Goal: Information Seeking & Learning: Learn about a topic

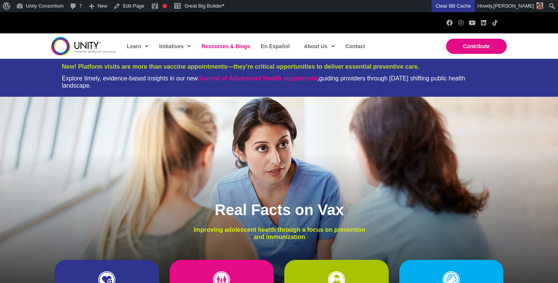
click at [221, 45] on span "Resources & Blogs" at bounding box center [225, 46] width 49 height 6
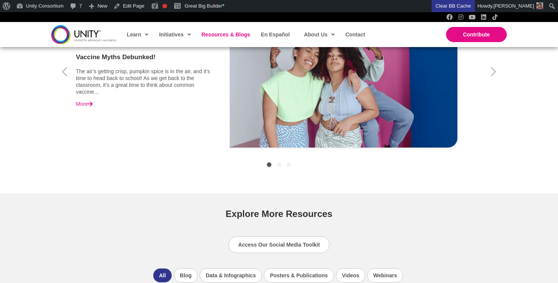
scroll to position [333, 0]
click at [495, 74] on icon "button" at bounding box center [493, 71] width 7 height 19
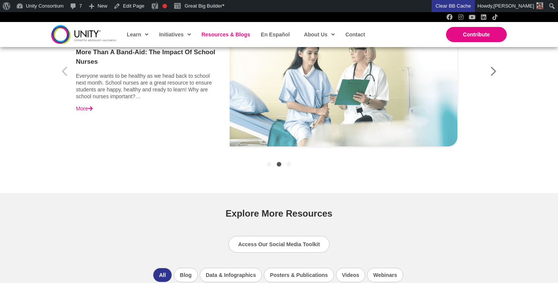
click at [495, 74] on icon "button" at bounding box center [493, 71] width 7 height 19
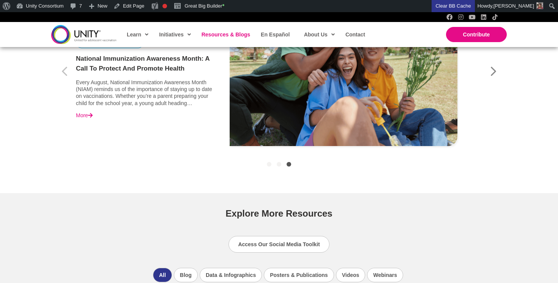
click at [495, 74] on icon "button" at bounding box center [493, 71] width 7 height 19
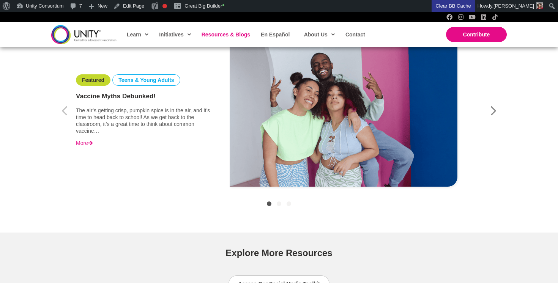
scroll to position [294, 0]
click at [491, 115] on icon "button" at bounding box center [493, 111] width 6 height 9
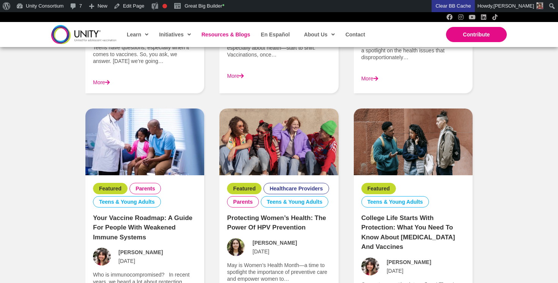
scroll to position [1085, 0]
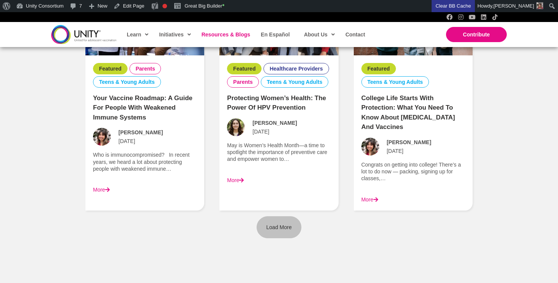
click at [266, 230] on link "Load More" at bounding box center [278, 227] width 45 height 22
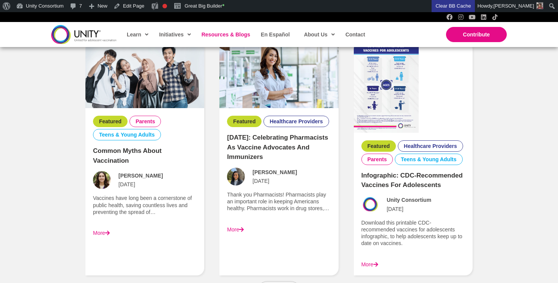
scroll to position [1770, 0]
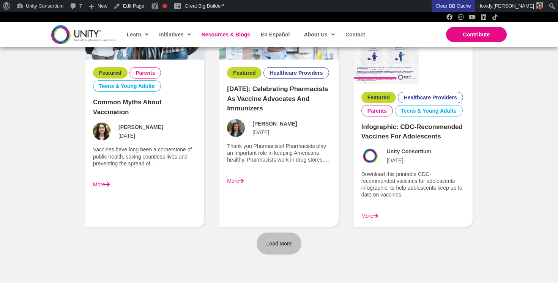
click at [272, 251] on link "Load More" at bounding box center [278, 244] width 45 height 22
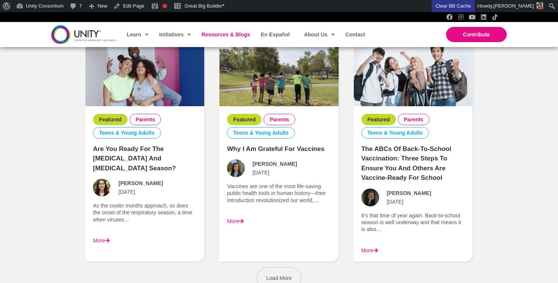
scroll to position [2472, 0]
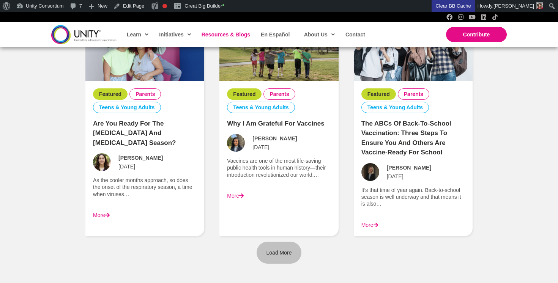
click at [280, 256] on link "Load More" at bounding box center [278, 253] width 45 height 22
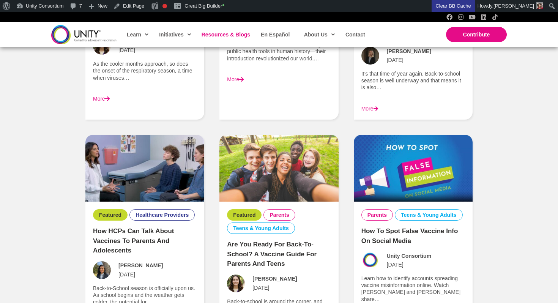
scroll to position [2383, 0]
